Goal: Transaction & Acquisition: Purchase product/service

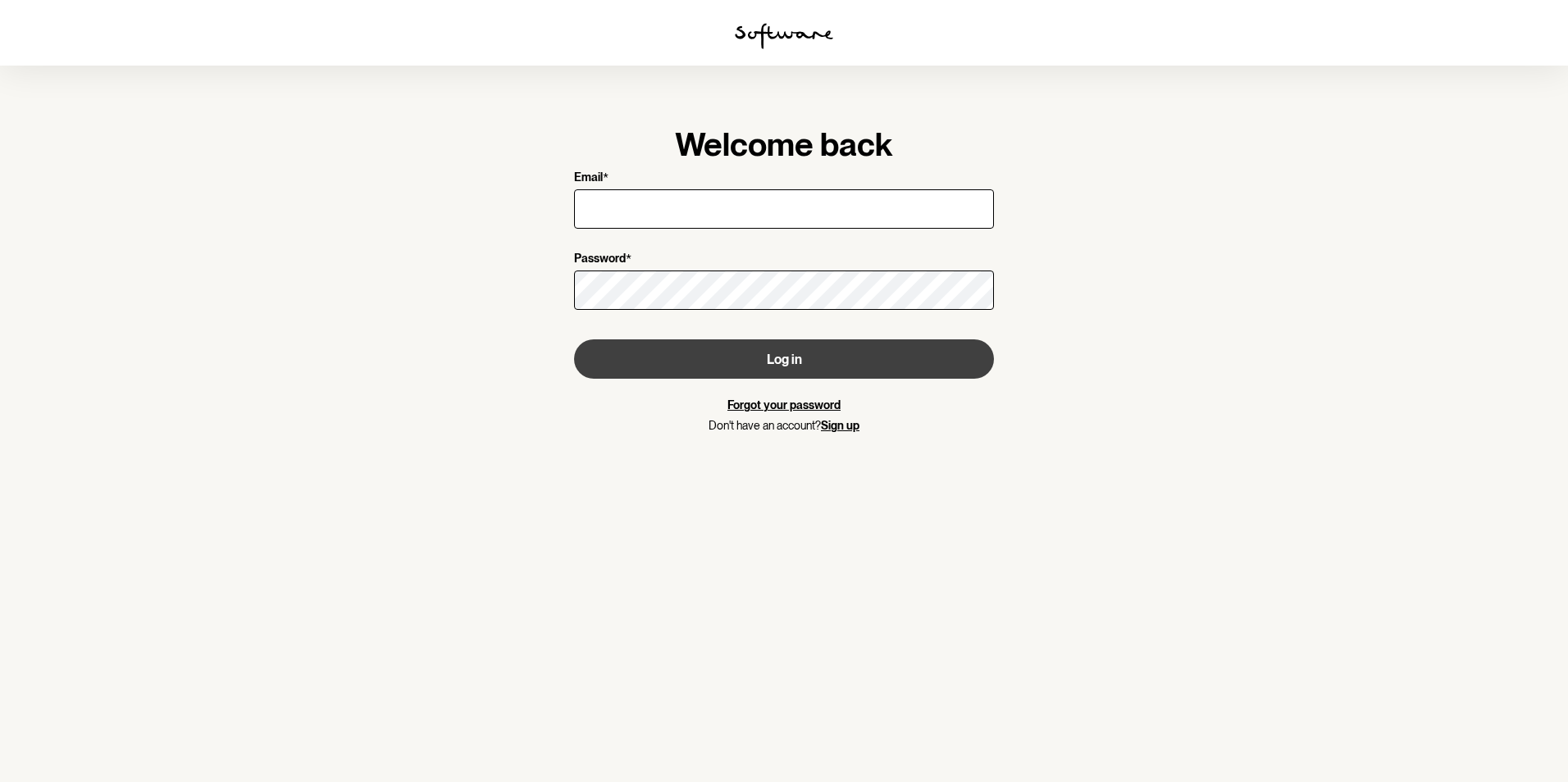
type input "[PERSON_NAME][EMAIL_ADDRESS][DOMAIN_NAME]"
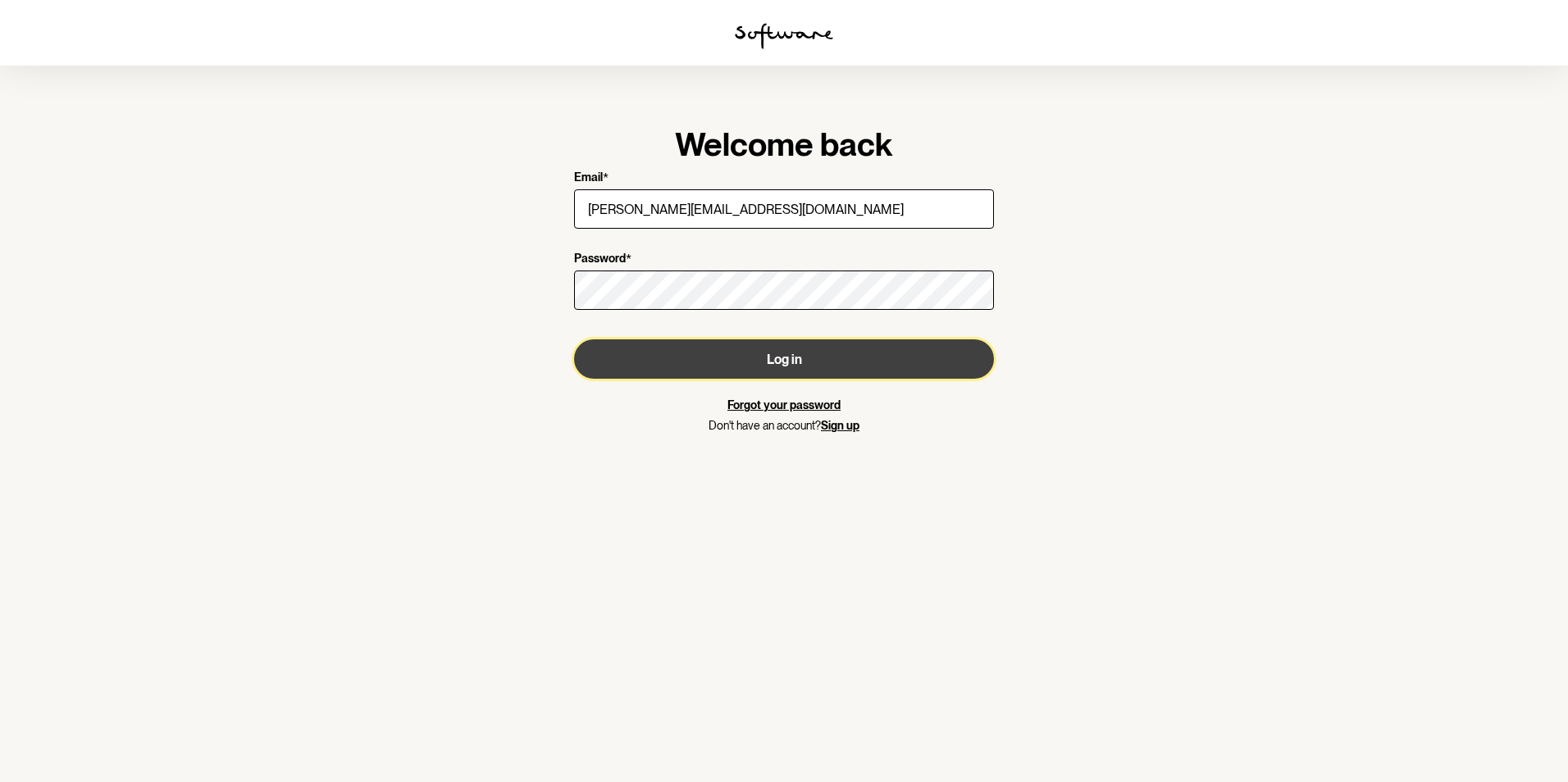
click at [790, 367] on button "Log in" at bounding box center [784, 359] width 420 height 39
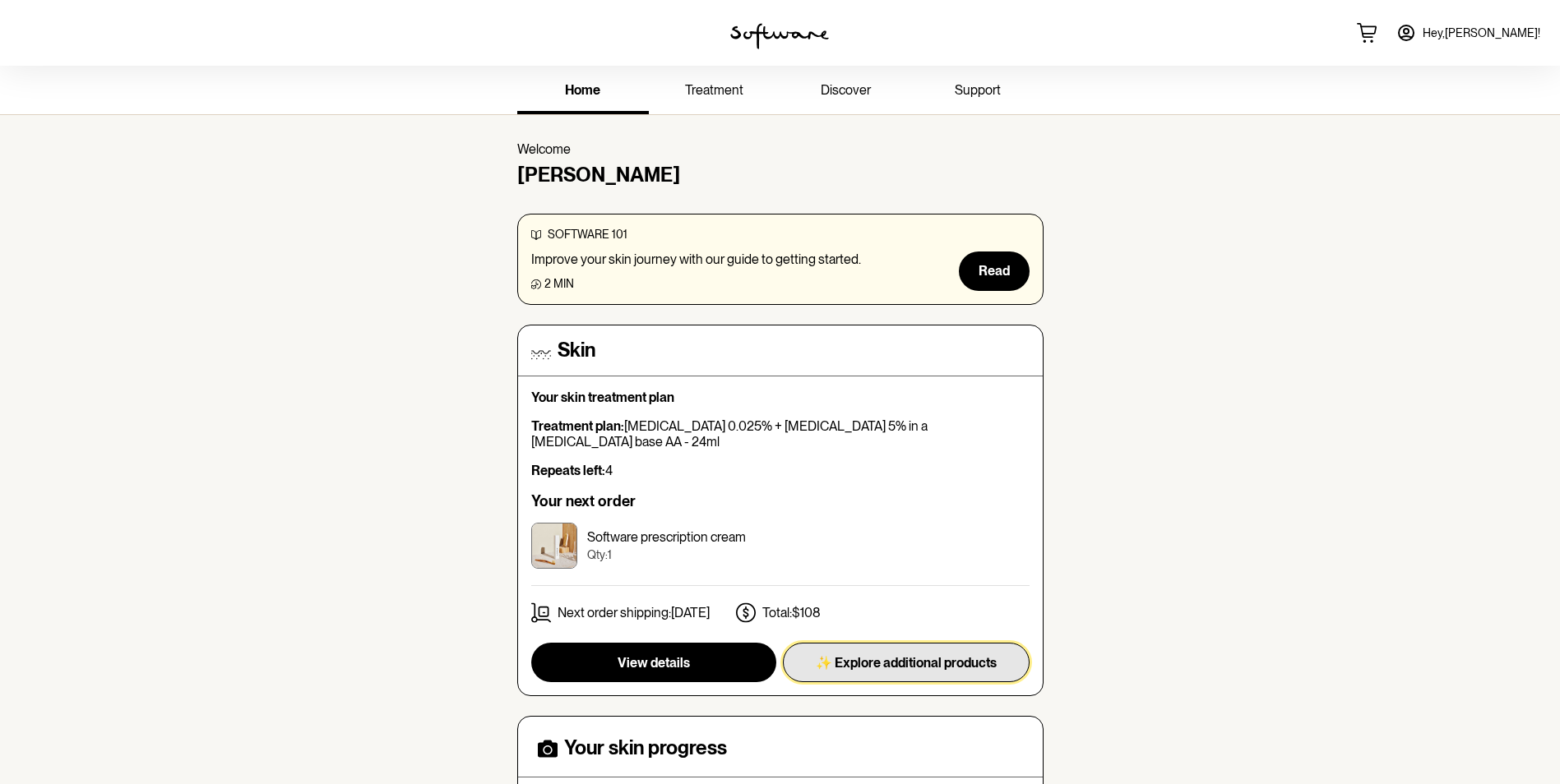
click at [913, 655] on span "✨ Explore additional products" at bounding box center [905, 662] width 180 height 16
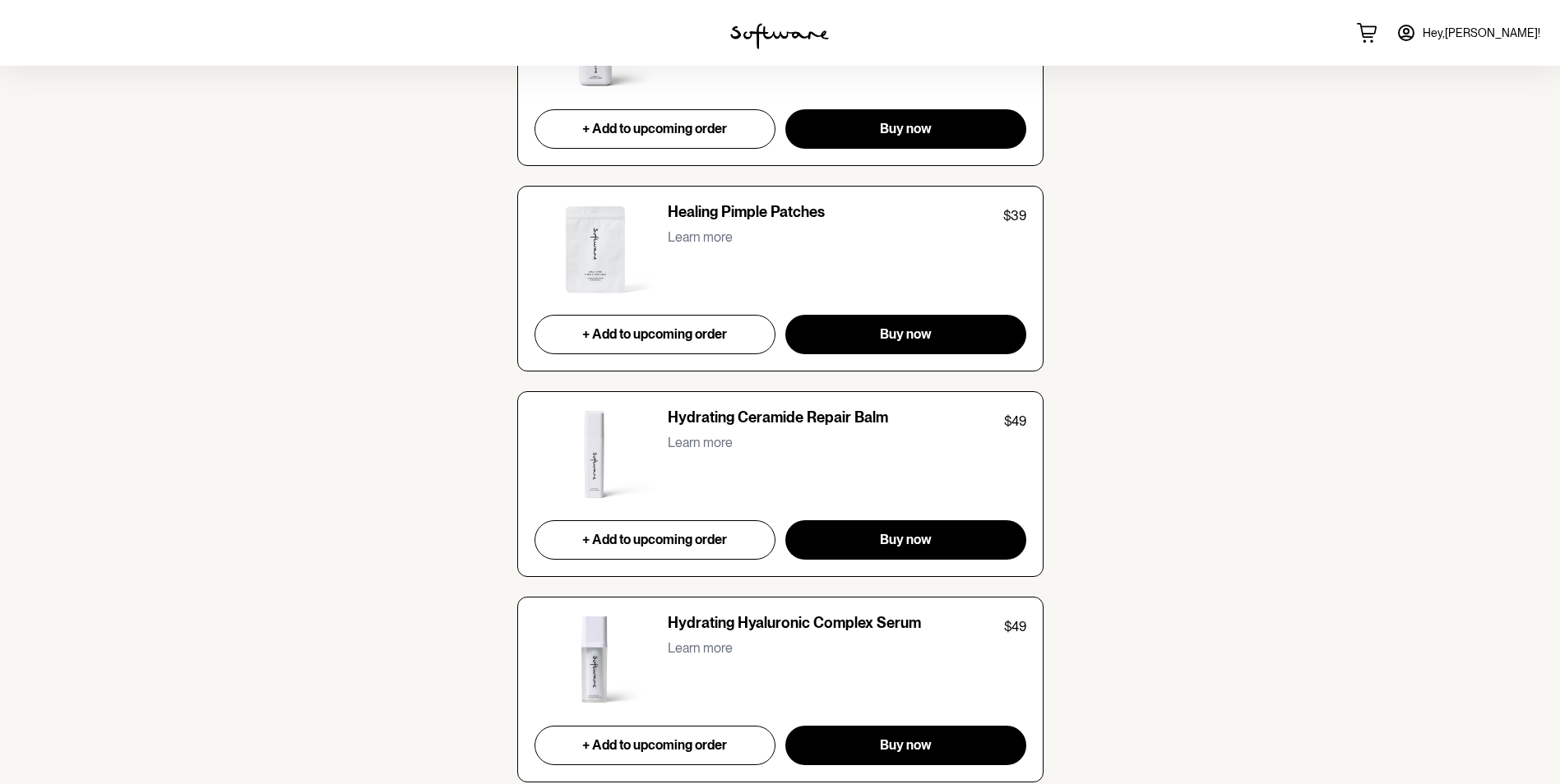
scroll to position [2302, 0]
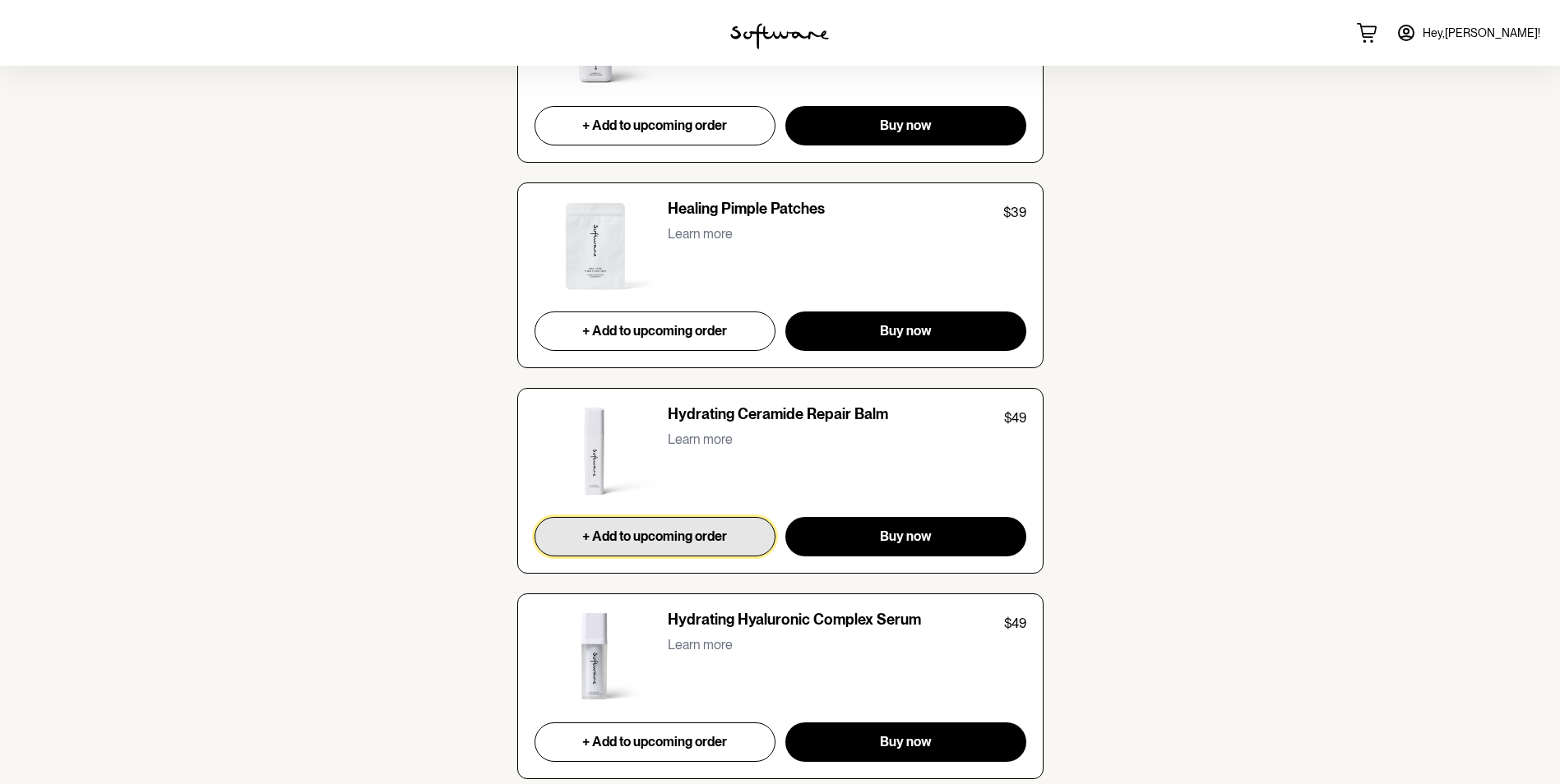
click at [681, 545] on button "+ Add to upcoming order" at bounding box center [655, 537] width 242 height 39
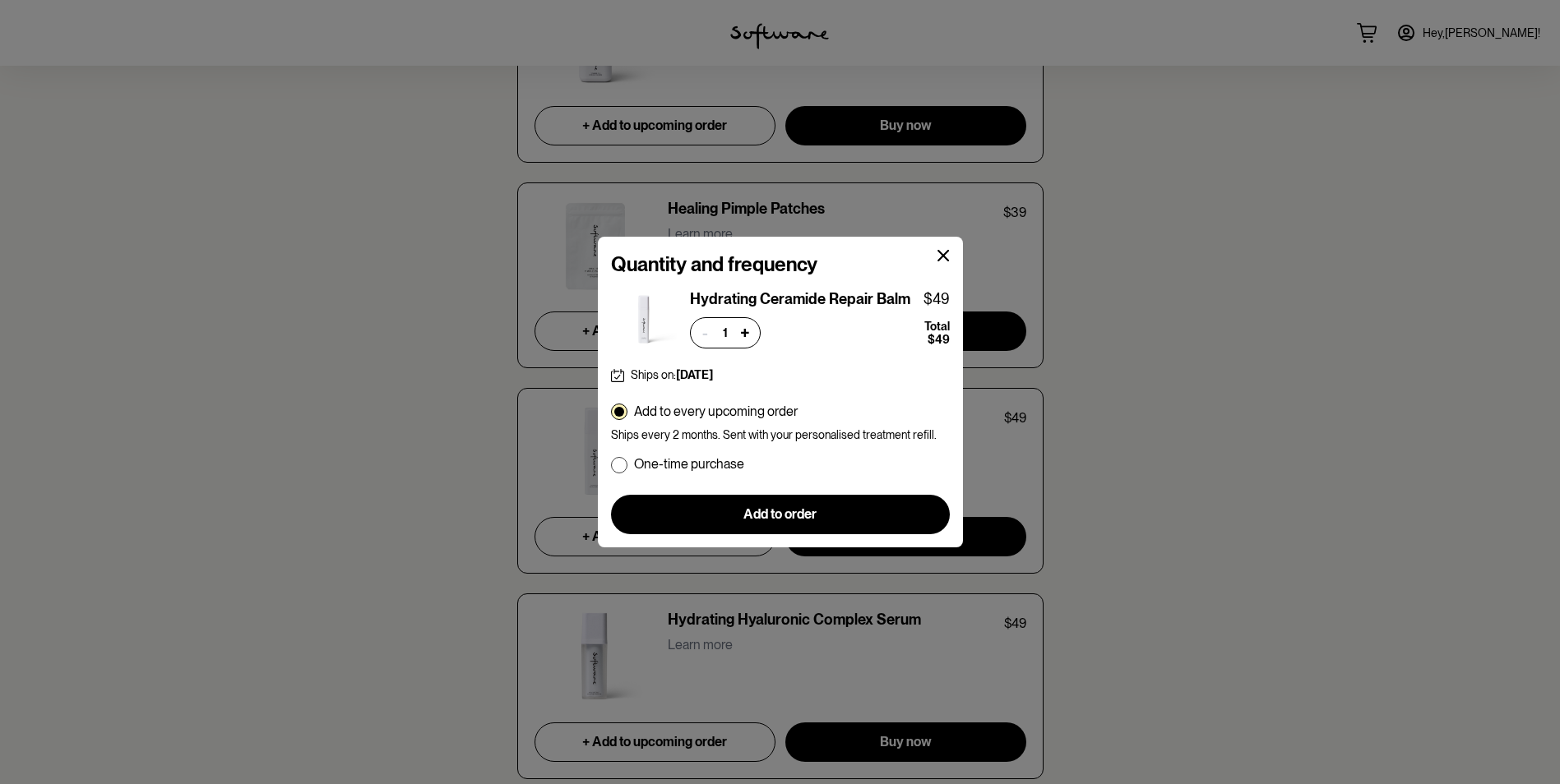
click at [623, 410] on span at bounding box center [619, 412] width 16 height 16
click at [611, 411] on input "Add to every upcoming order" at bounding box center [610, 411] width 1 height 1
click at [623, 467] on span at bounding box center [619, 465] width 16 height 16
click at [611, 464] on input "One-time purchase" at bounding box center [610, 463] width 1 height 1
radio input "true"
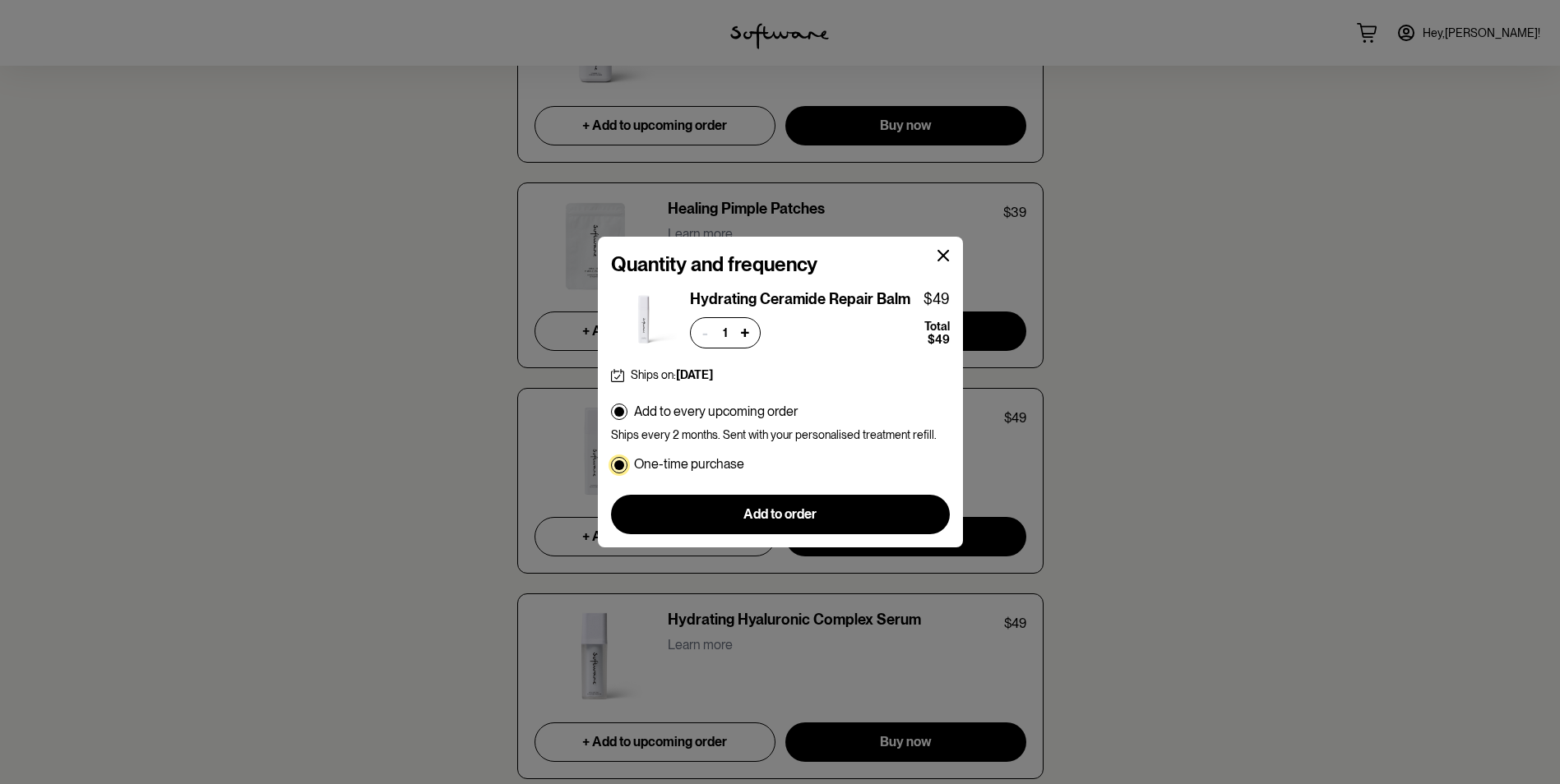
radio input "false"
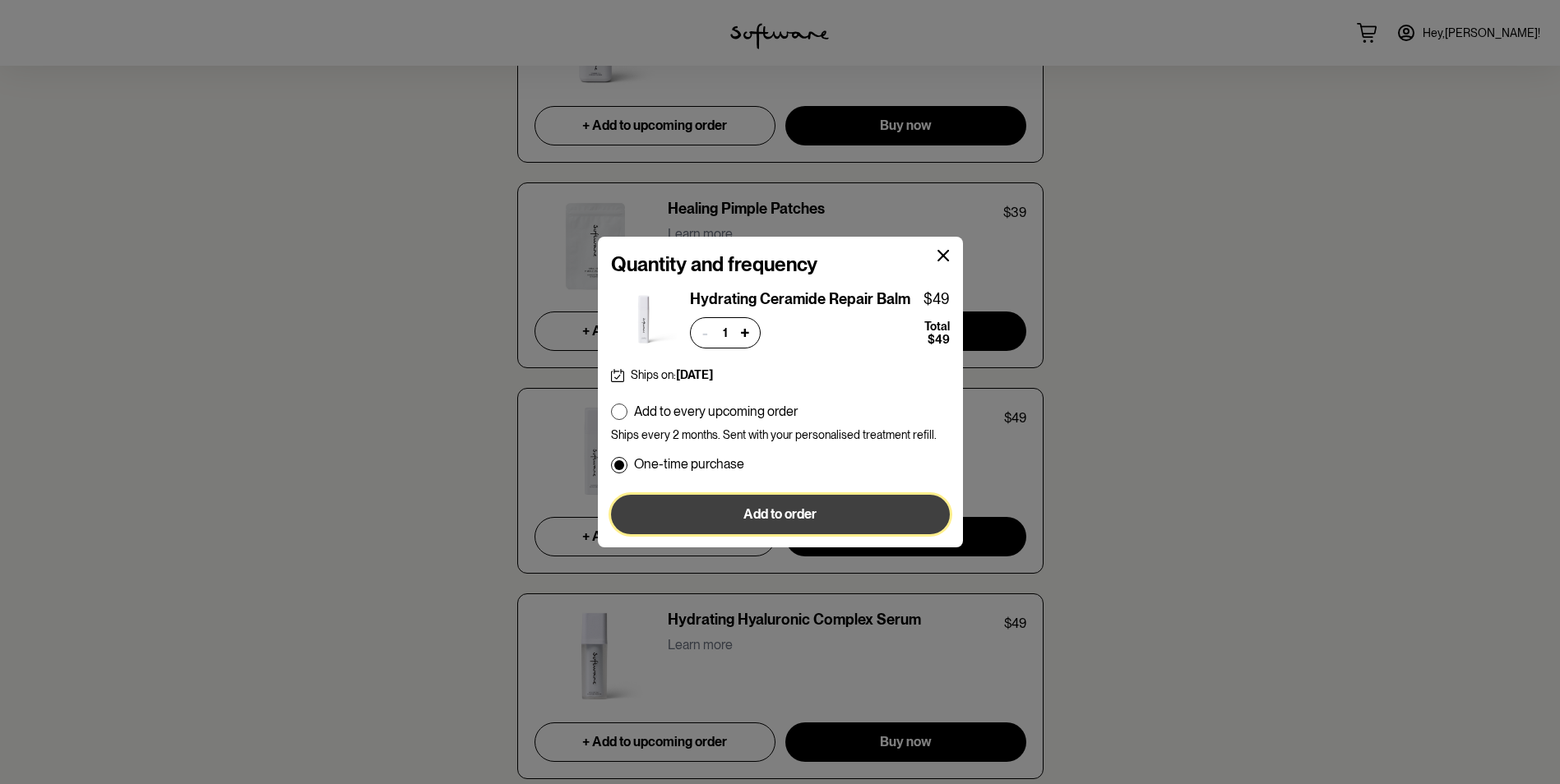
click at [762, 509] on span "Add to order" at bounding box center [780, 514] width 73 height 16
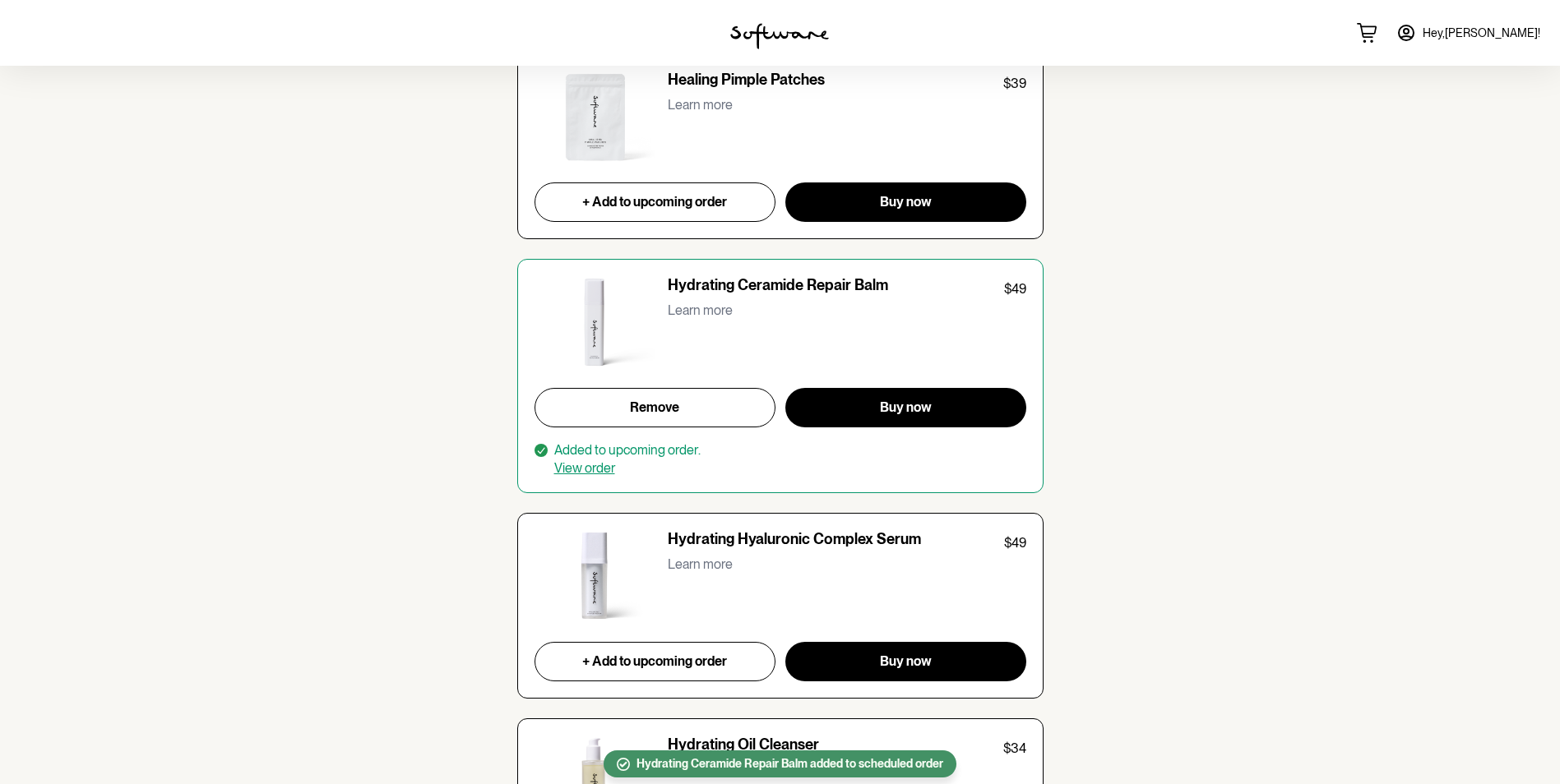
scroll to position [2466, 0]
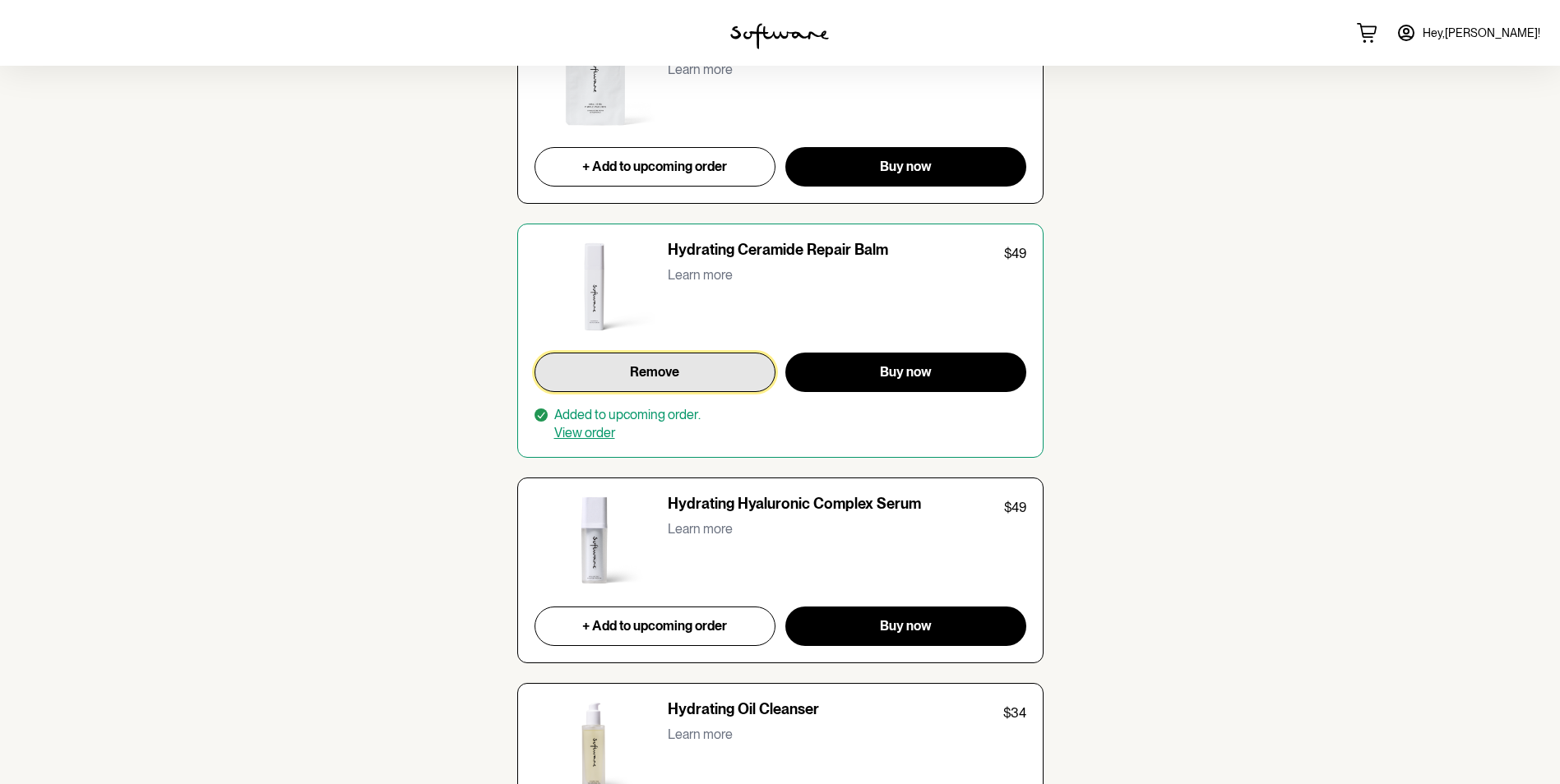
click at [679, 374] on span "Remove" at bounding box center [655, 372] width 49 height 16
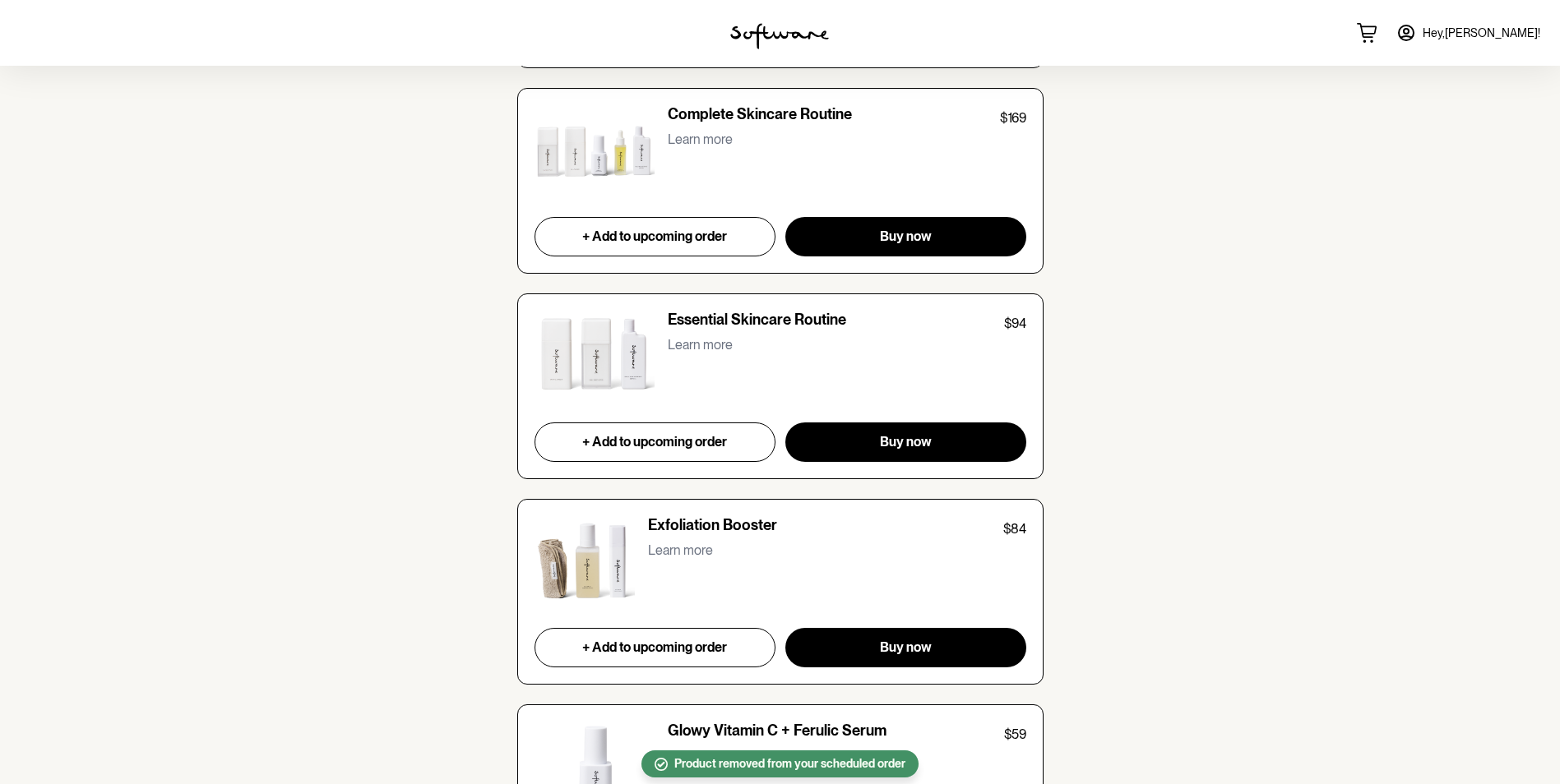
scroll to position [1563, 0]
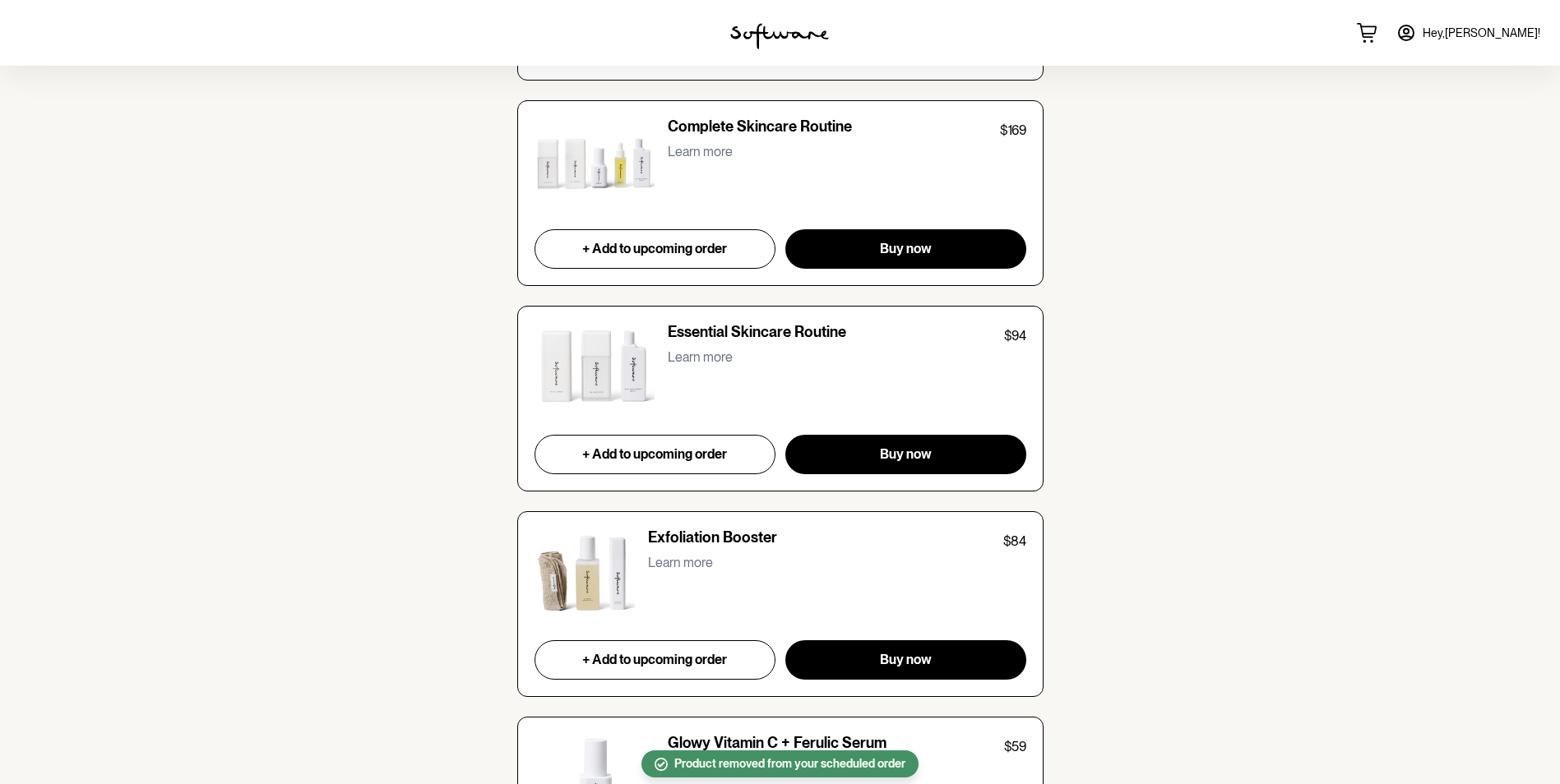
click at [725, 358] on p "Learn more" at bounding box center [700, 357] width 65 height 16
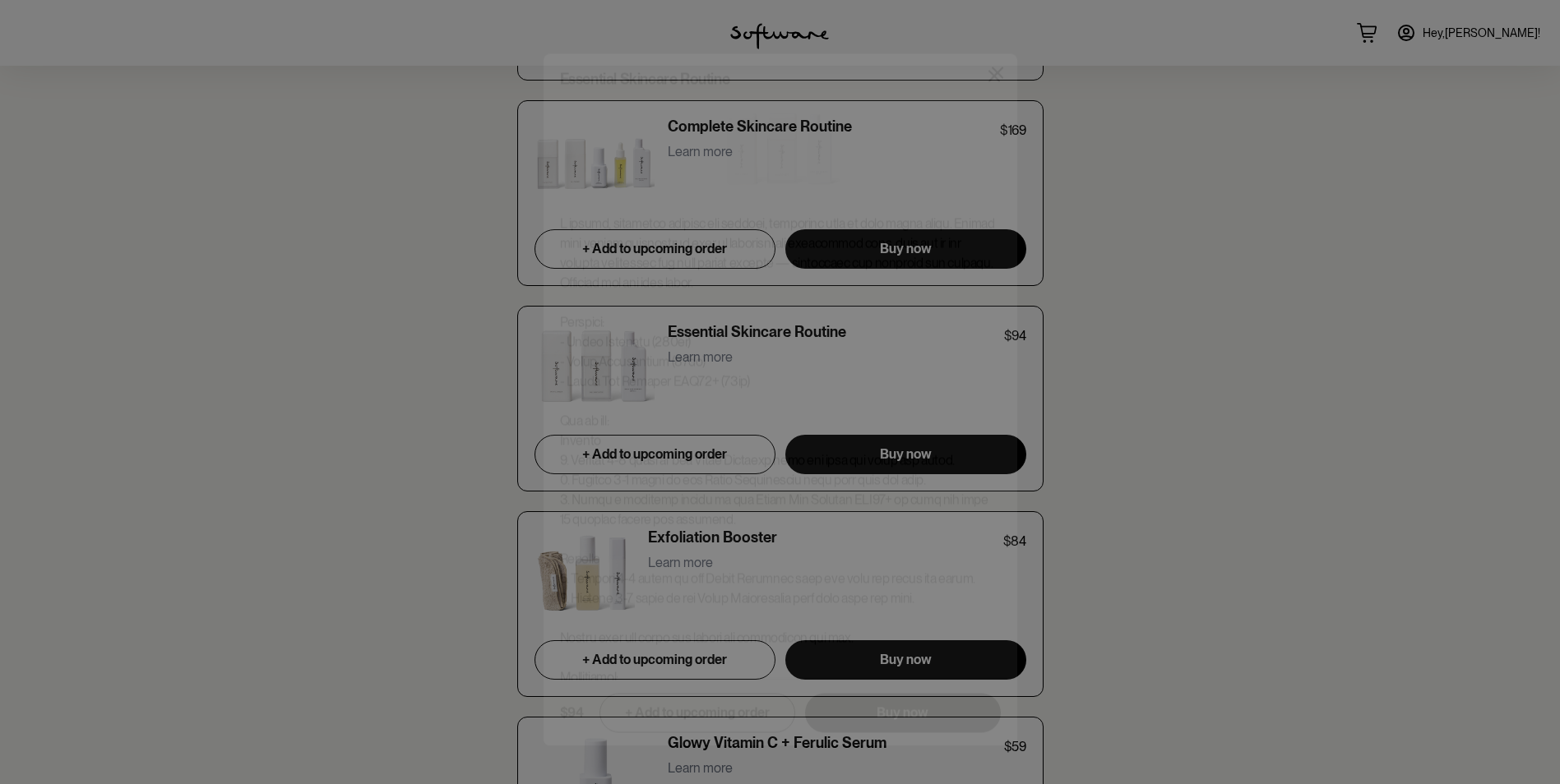
click at [999, 65] on icon at bounding box center [998, 65] width 12 height 12
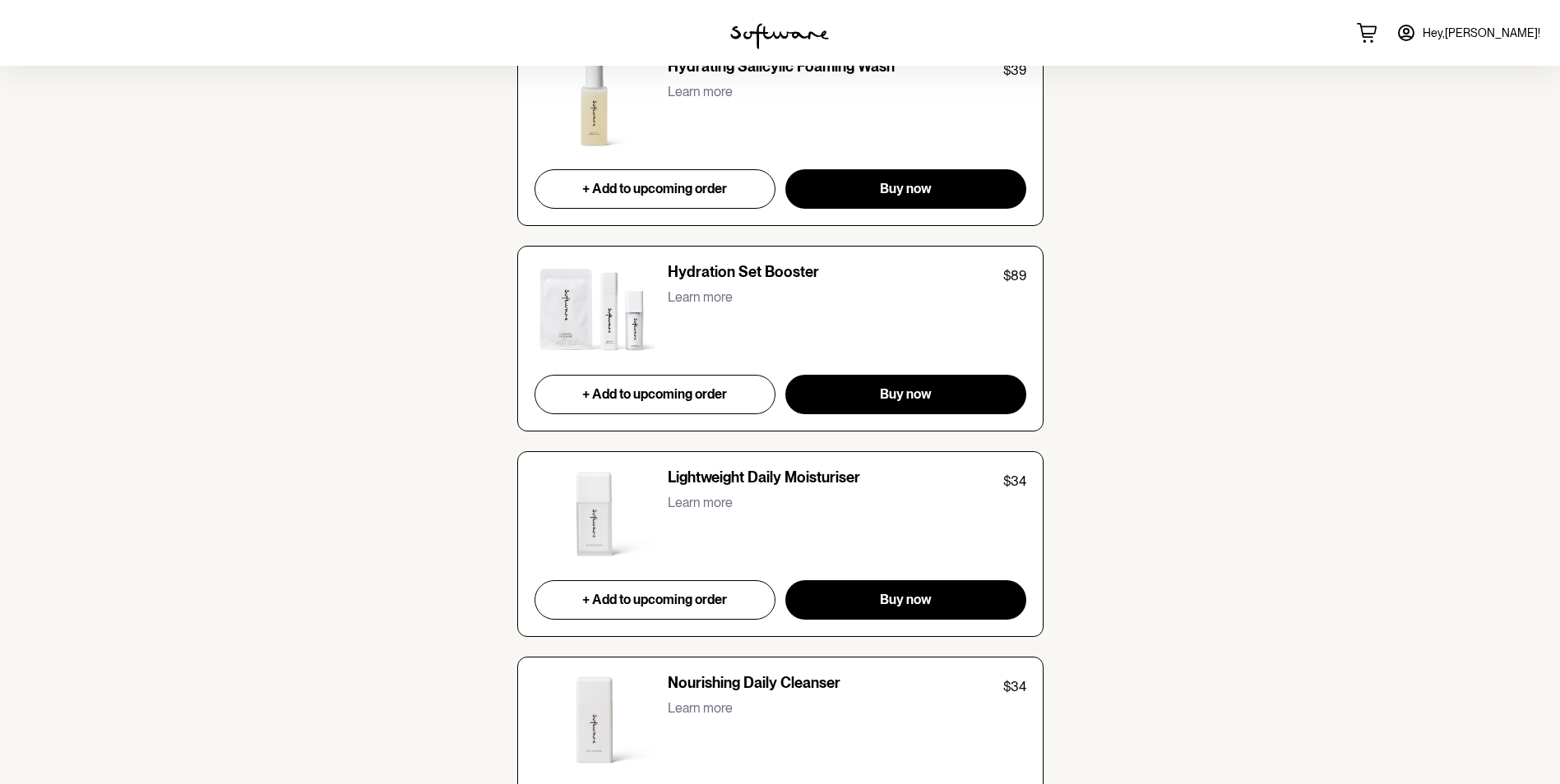
scroll to position [3248, 0]
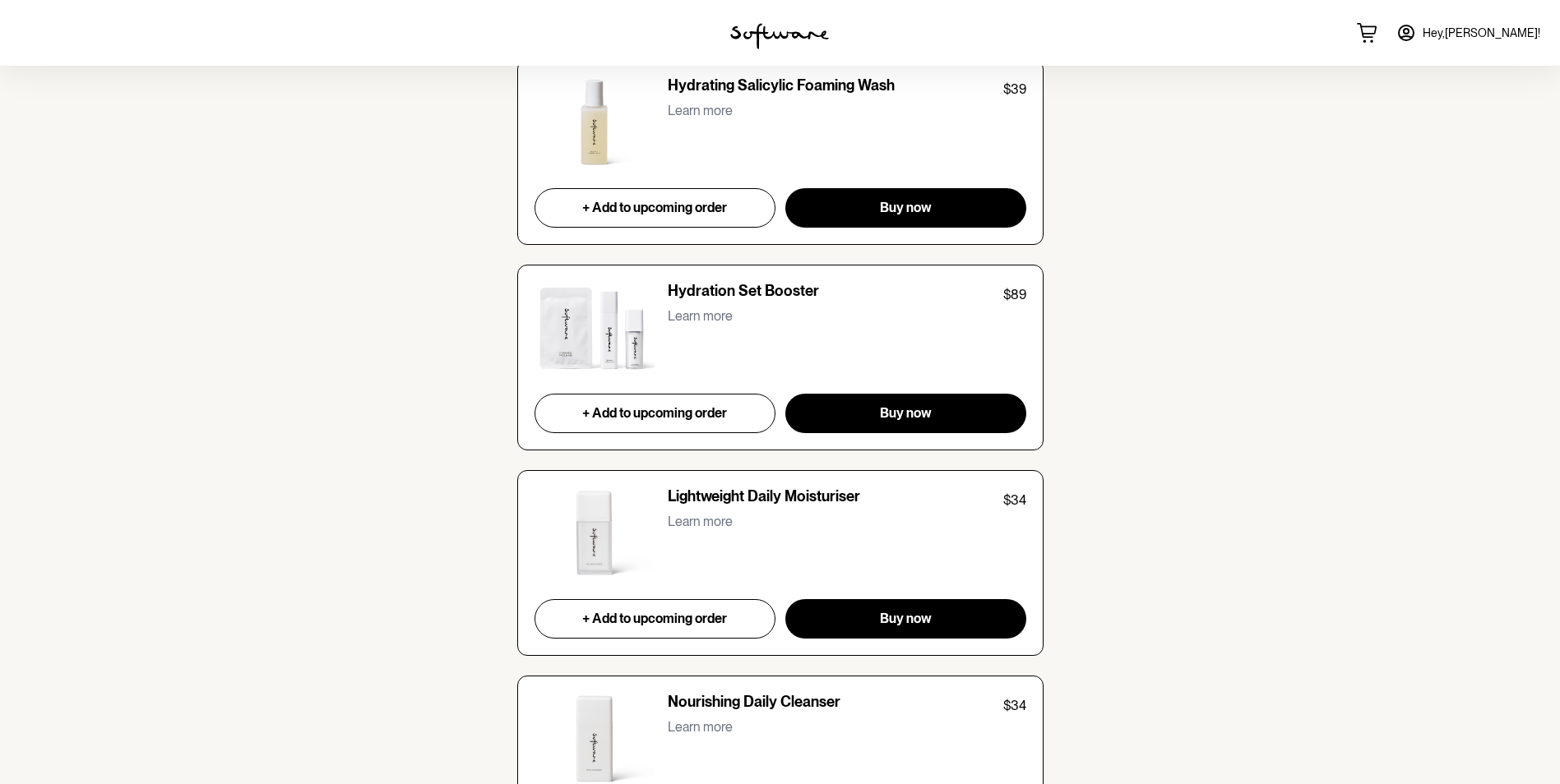
click at [695, 310] on p "Learn more" at bounding box center [700, 316] width 65 height 16
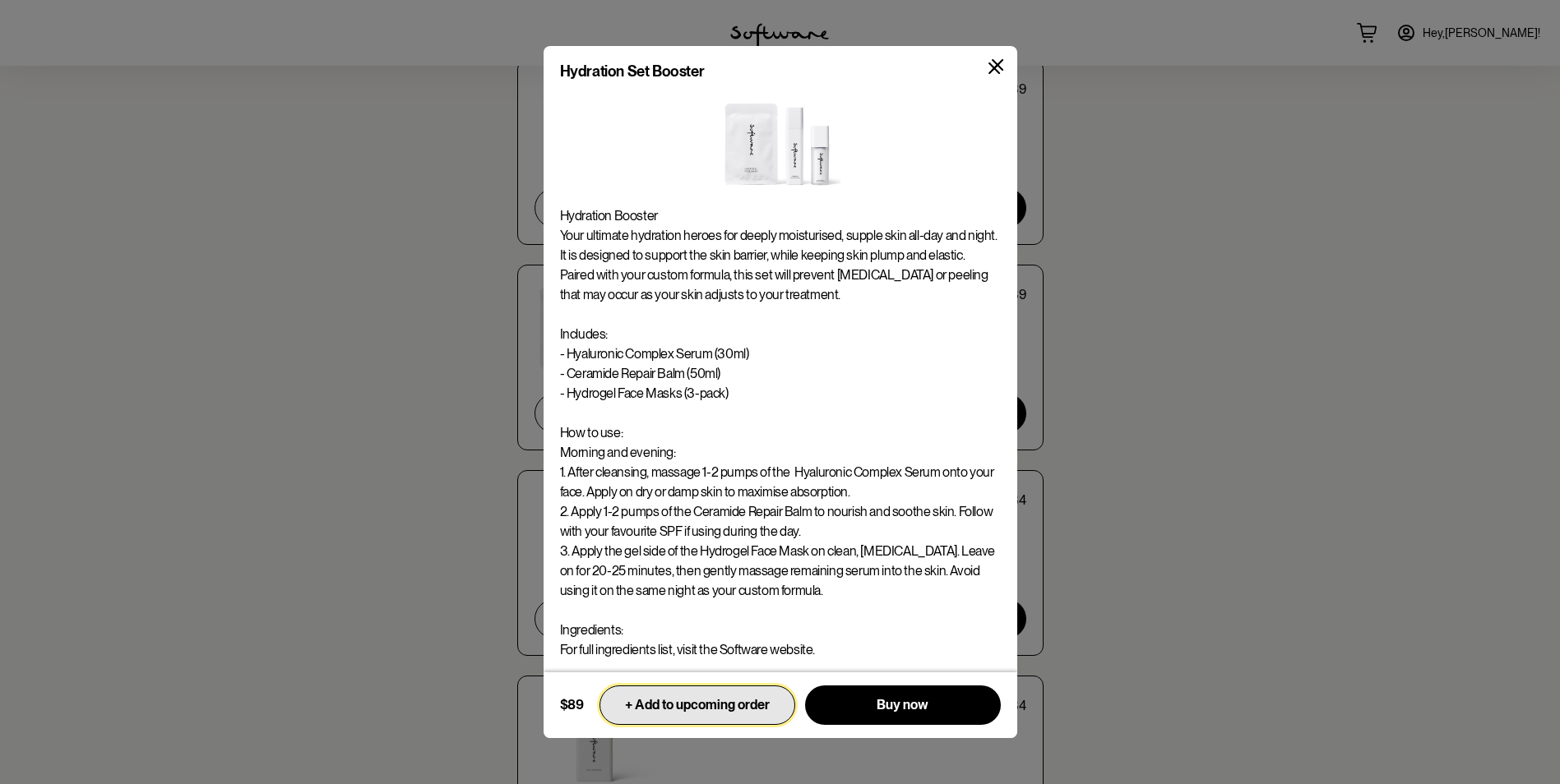
click at [702, 701] on span "+ Add to upcoming order" at bounding box center [697, 704] width 145 height 16
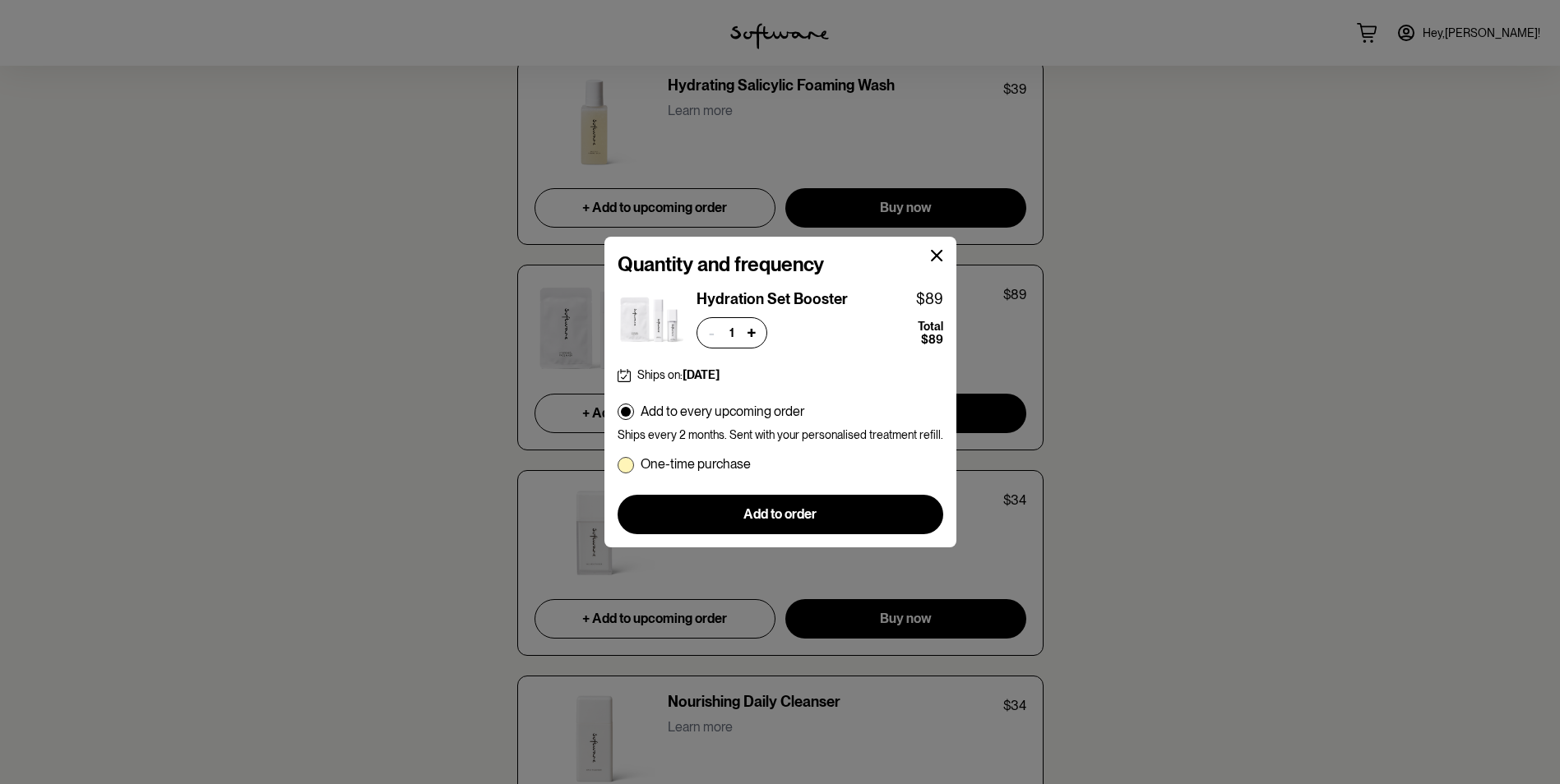
click at [630, 464] on span at bounding box center [626, 465] width 16 height 16
click at [617, 464] on input "One-time purchase" at bounding box center [616, 463] width 1 height 1
radio input "true"
radio input "false"
click at [780, 510] on span "Add to order" at bounding box center [780, 514] width 73 height 16
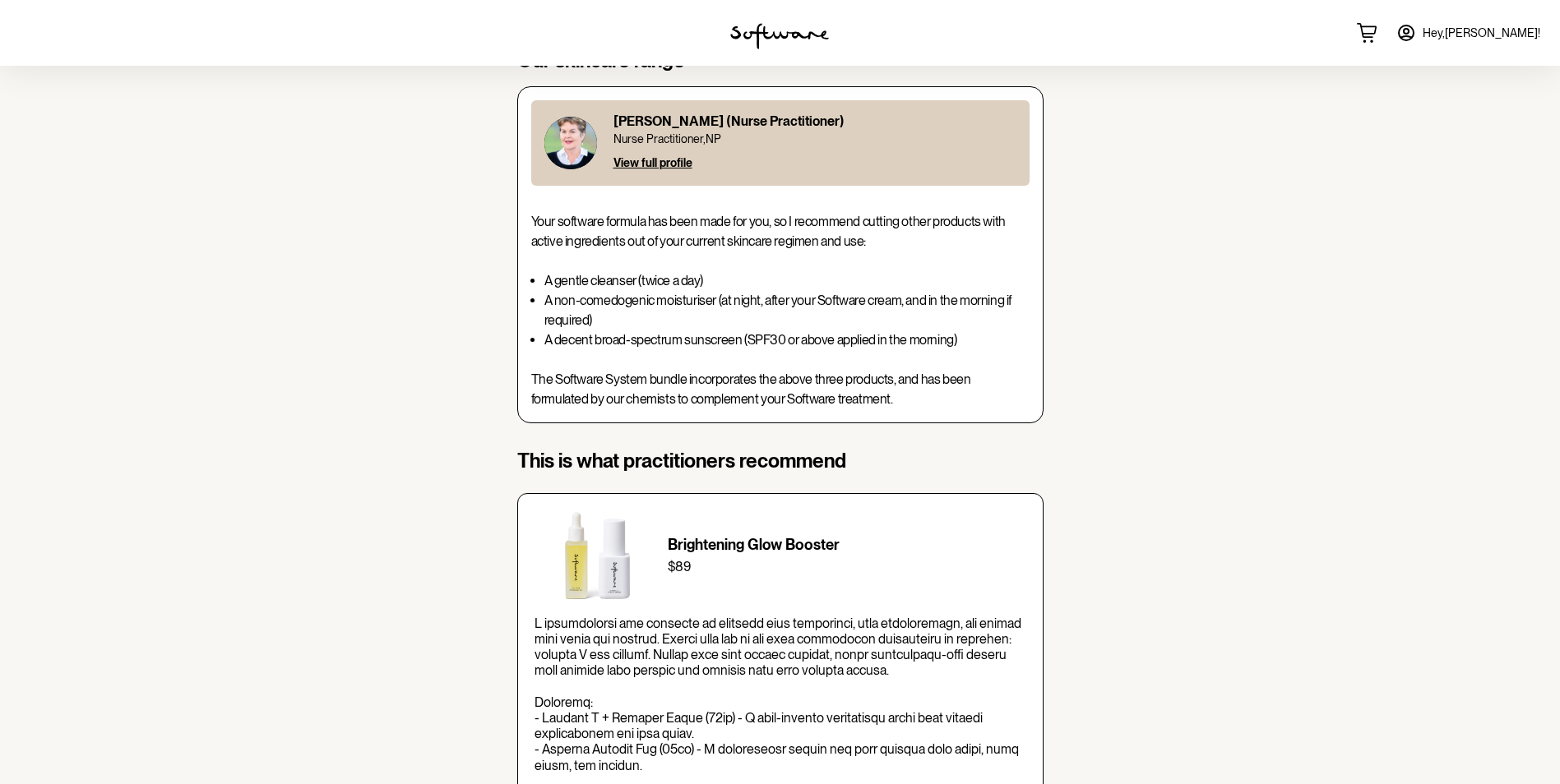
scroll to position [0, 0]
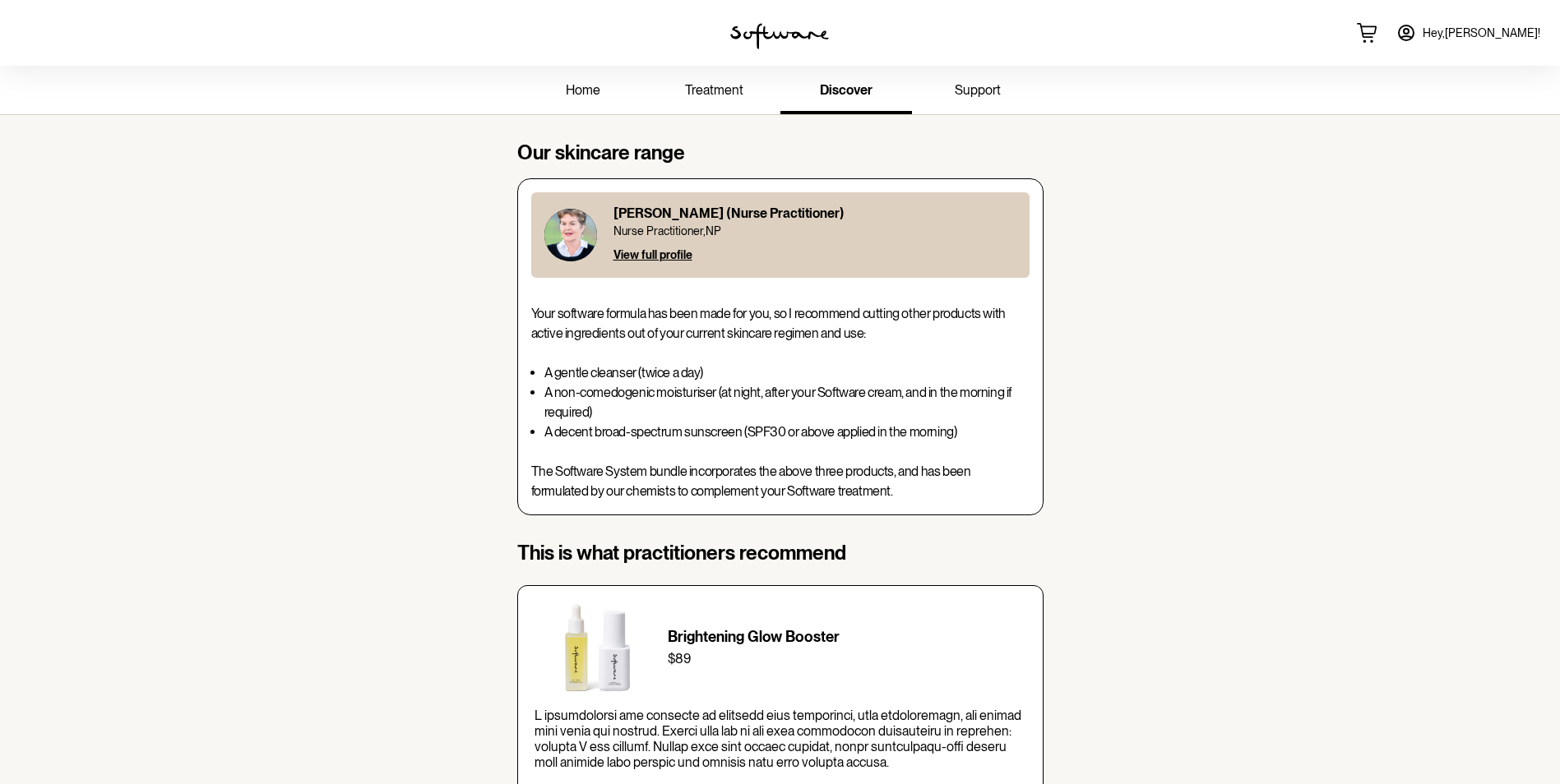
click at [1490, 34] on span "Hey, [PERSON_NAME] !" at bounding box center [1481, 33] width 117 height 14
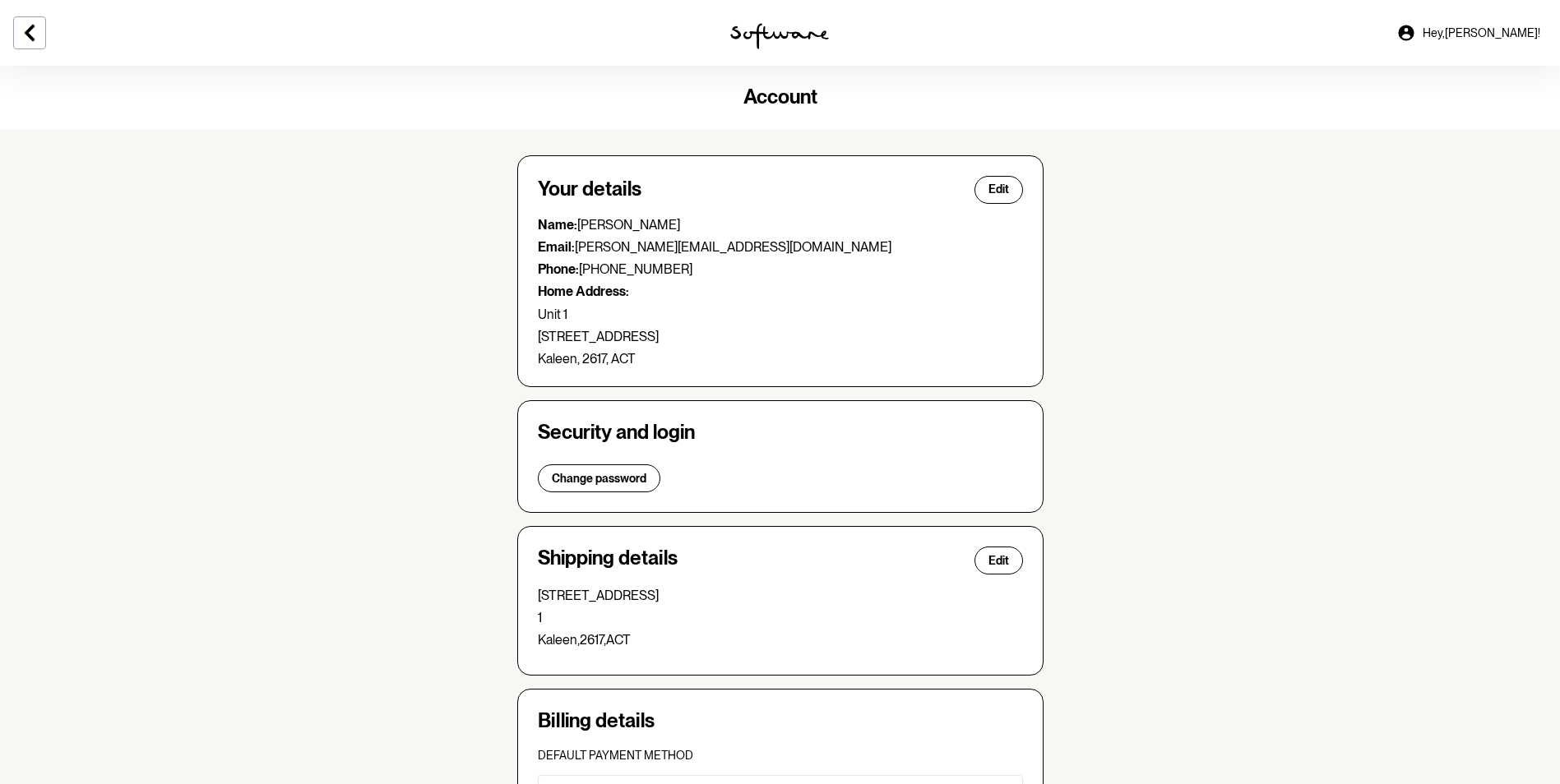
click at [1488, 32] on span "Hey, [PERSON_NAME] !" at bounding box center [1481, 33] width 117 height 14
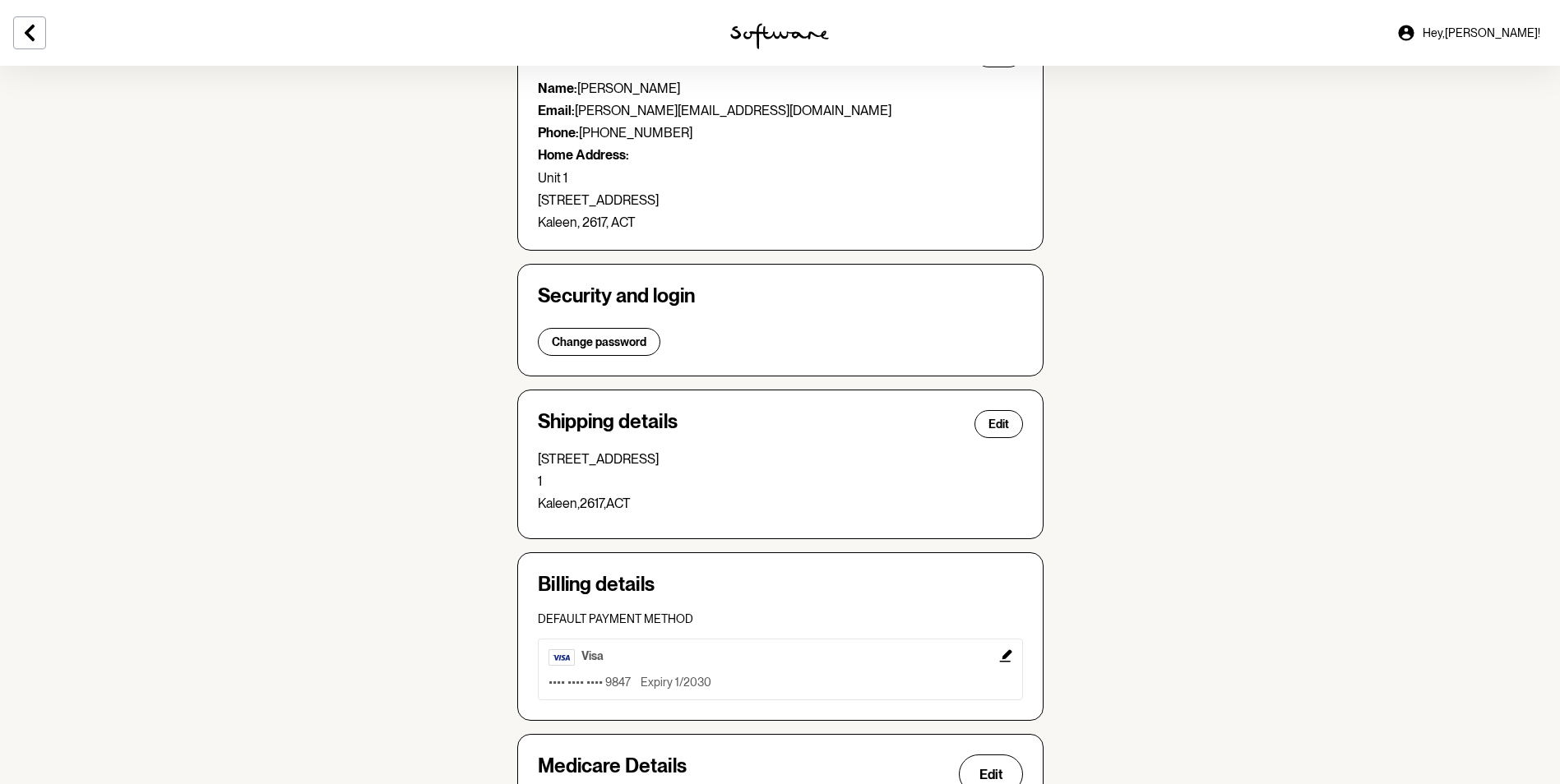
scroll to position [286, 0]
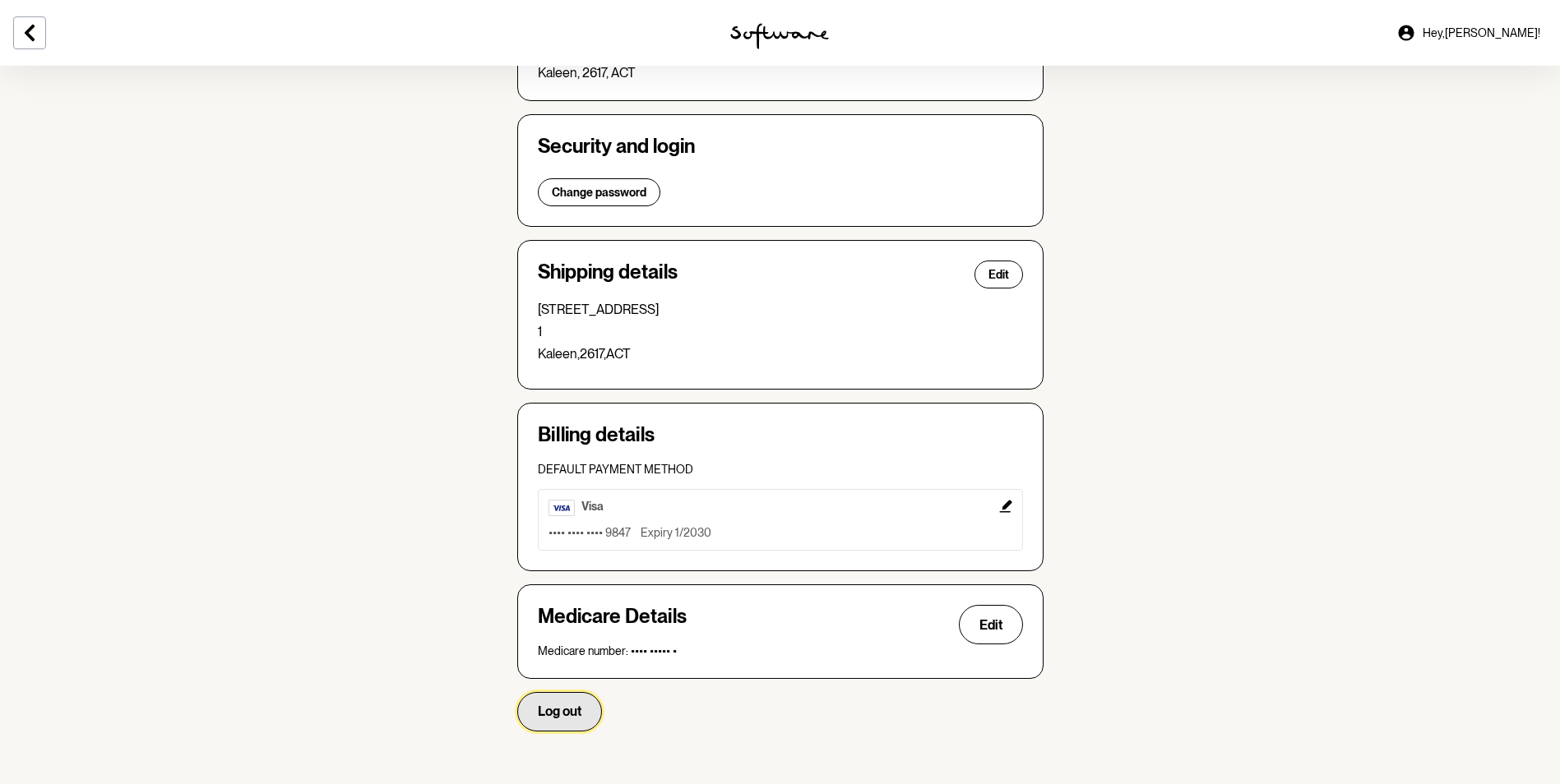
click at [571, 713] on span "Log out" at bounding box center [560, 711] width 44 height 16
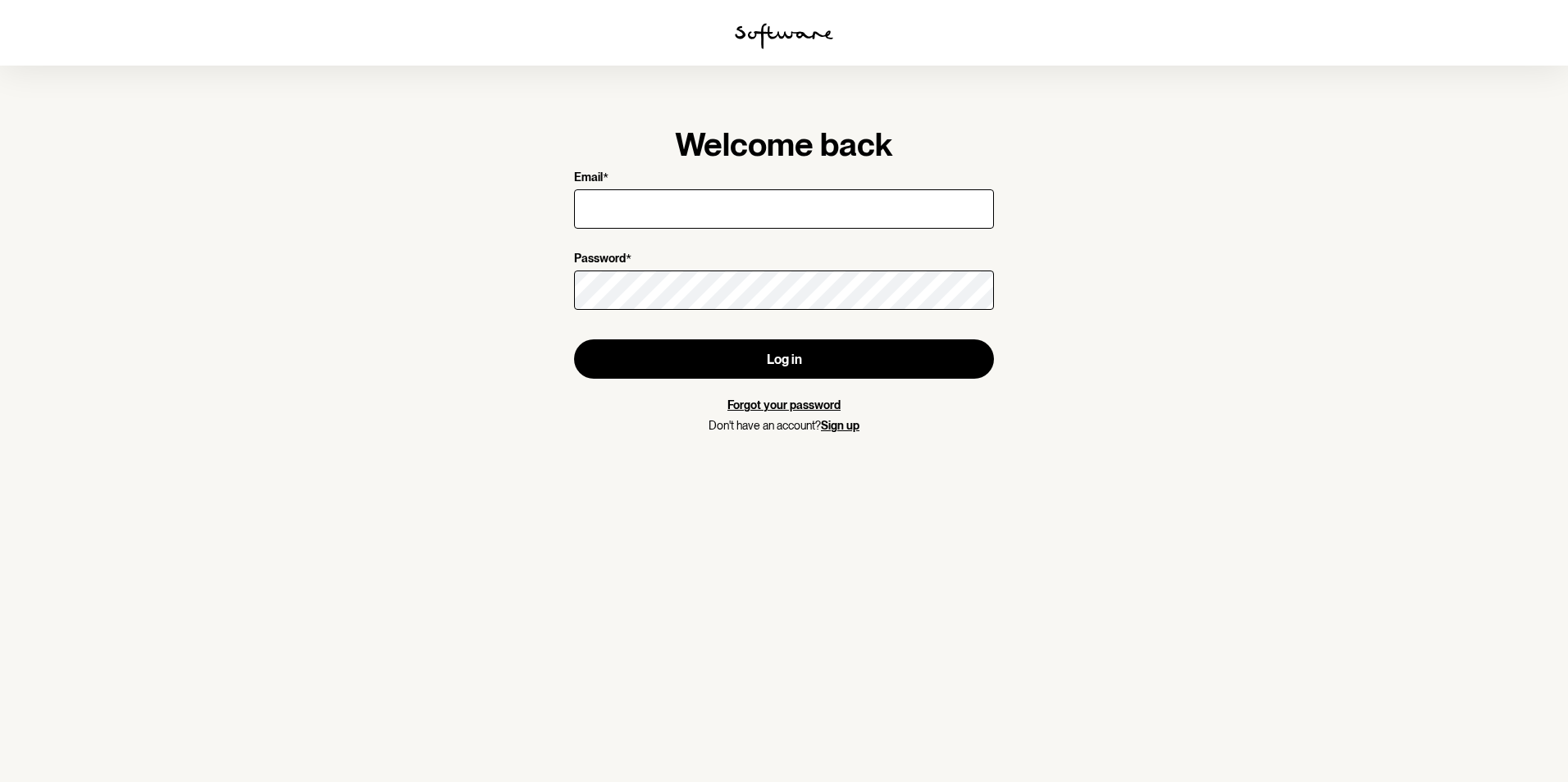
type input "[PERSON_NAME][EMAIL_ADDRESS][DOMAIN_NAME]"
